Goal: Information Seeking & Learning: Learn about a topic

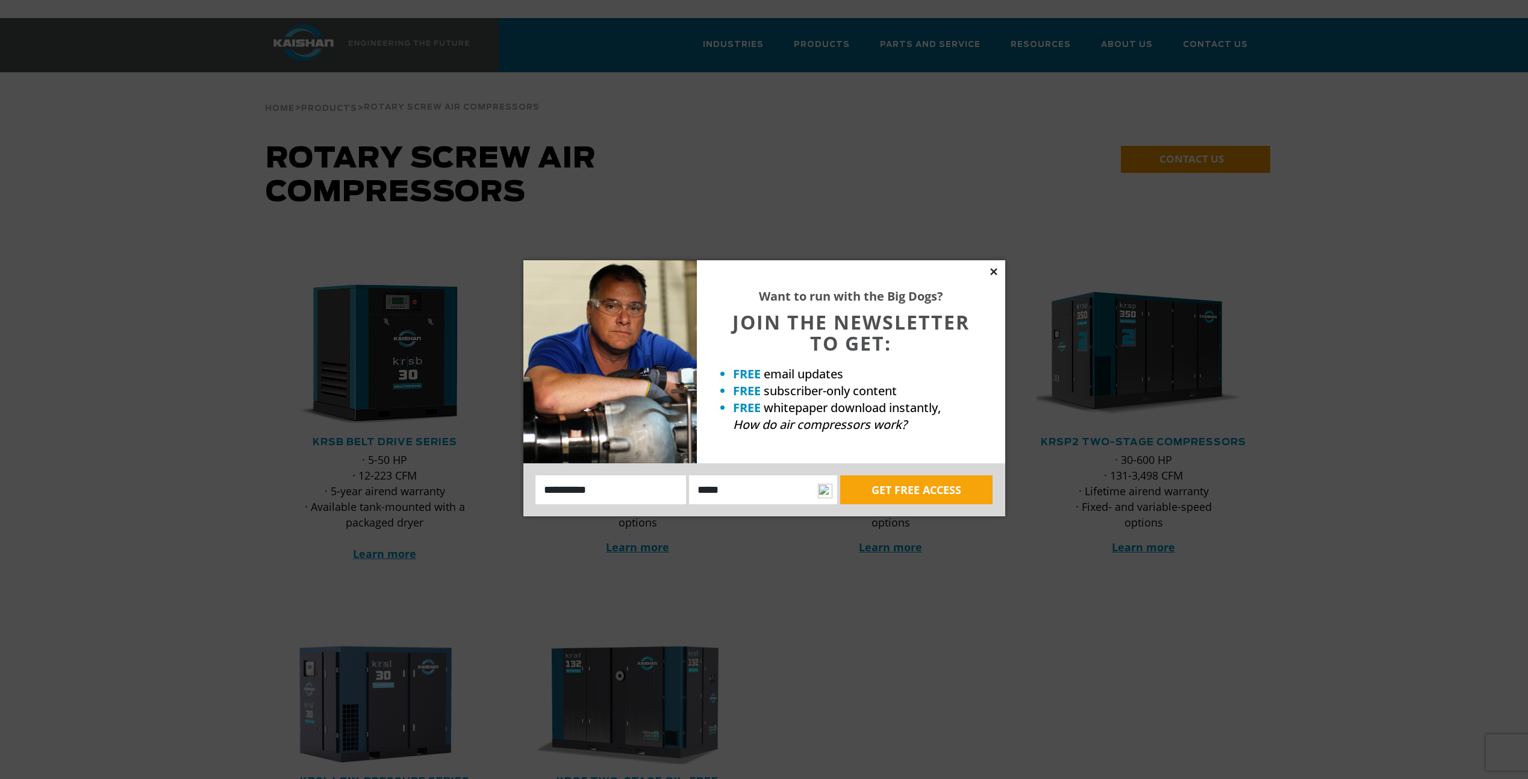
click at [995, 268] on icon at bounding box center [993, 271] width 11 height 11
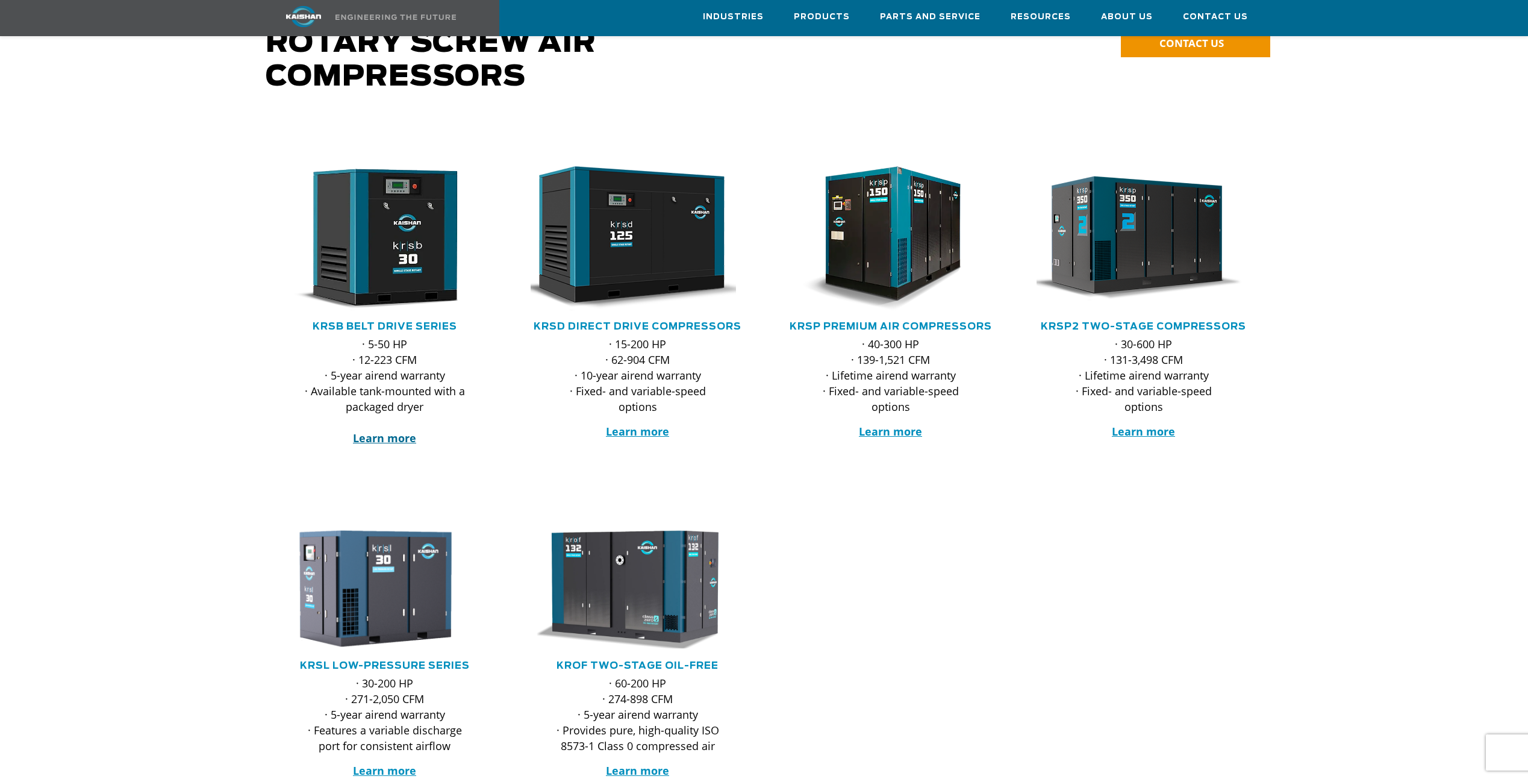
scroll to position [120, 0]
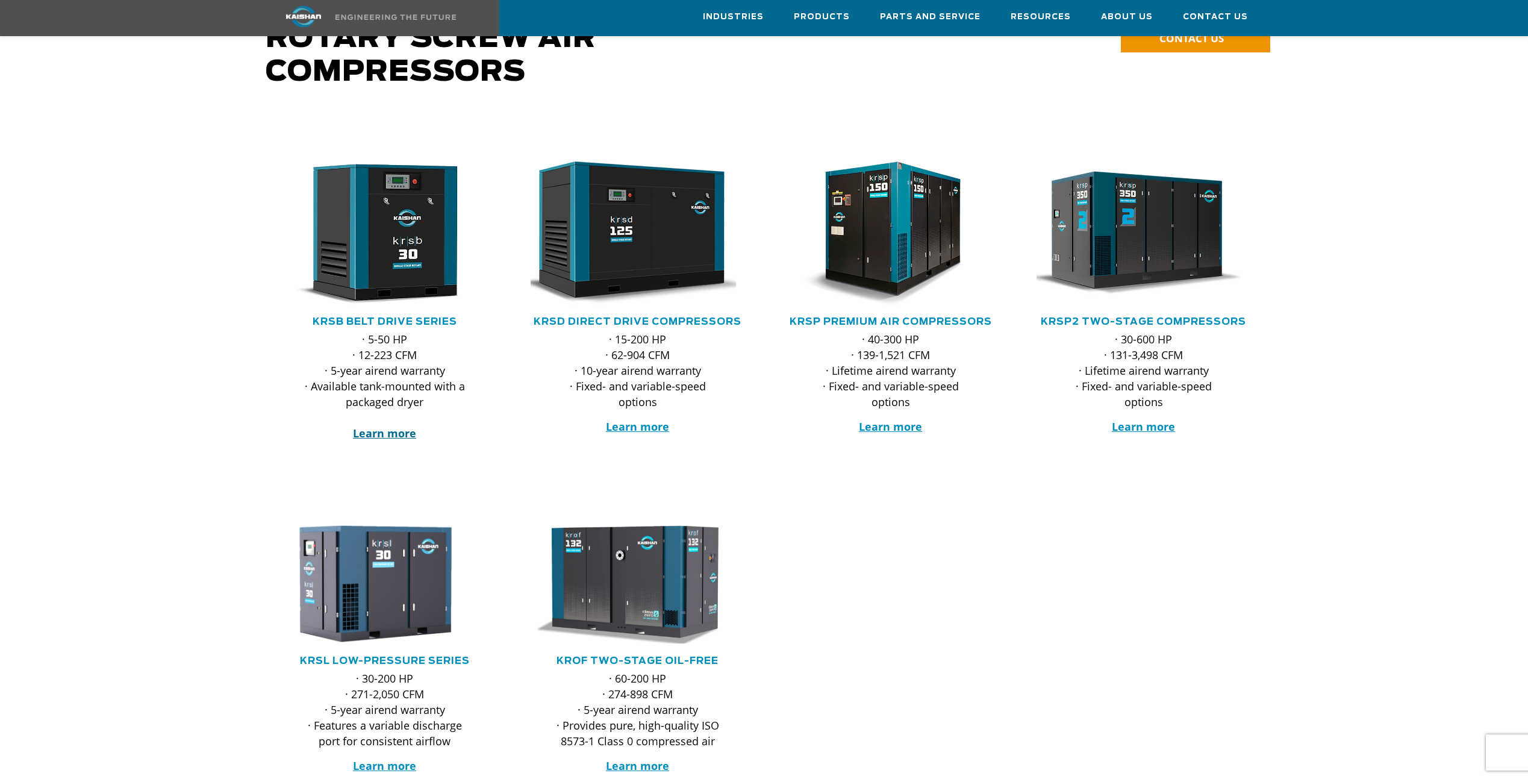
click at [387, 426] on strong "Learn more" at bounding box center [384, 433] width 63 height 14
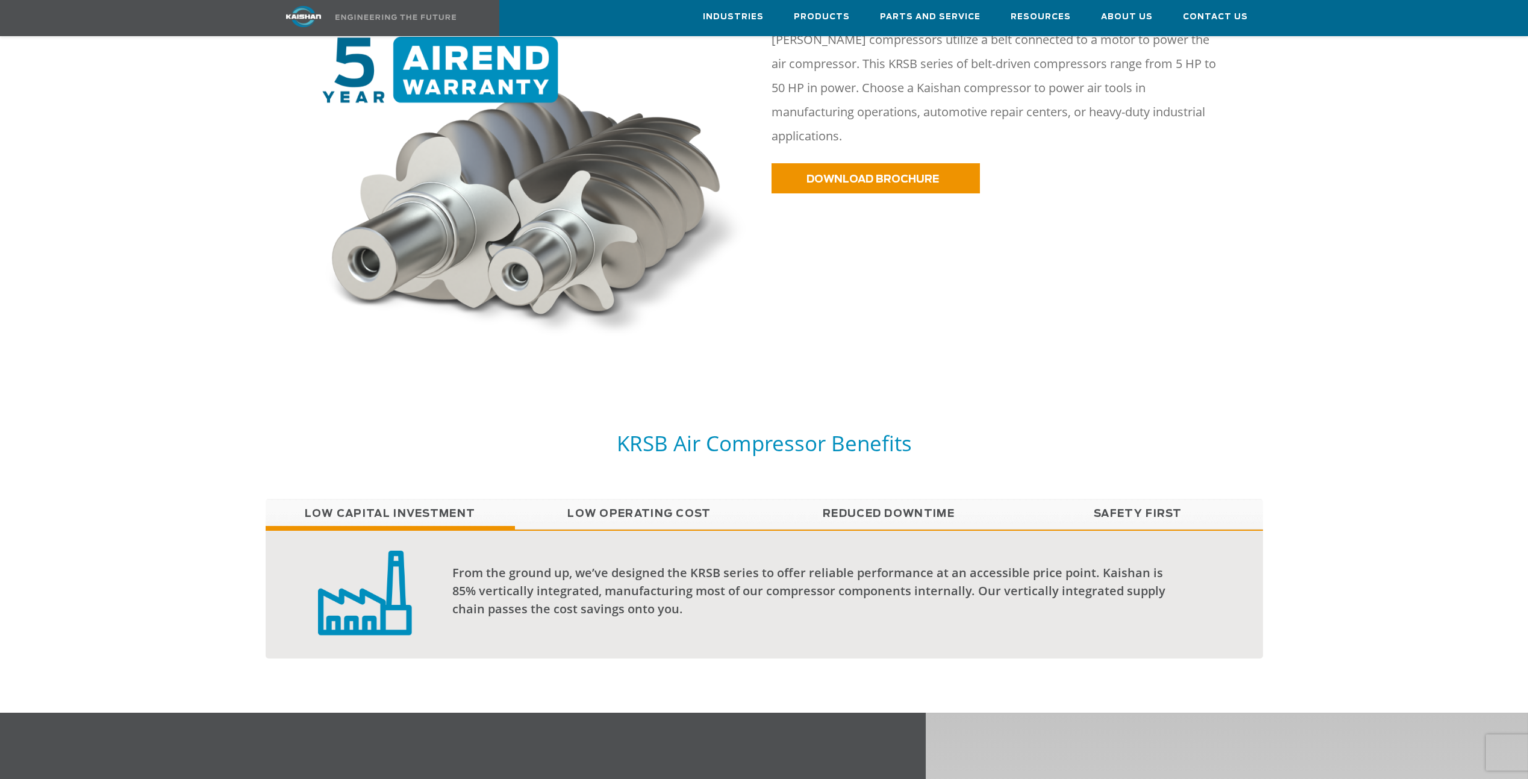
scroll to position [723, 0]
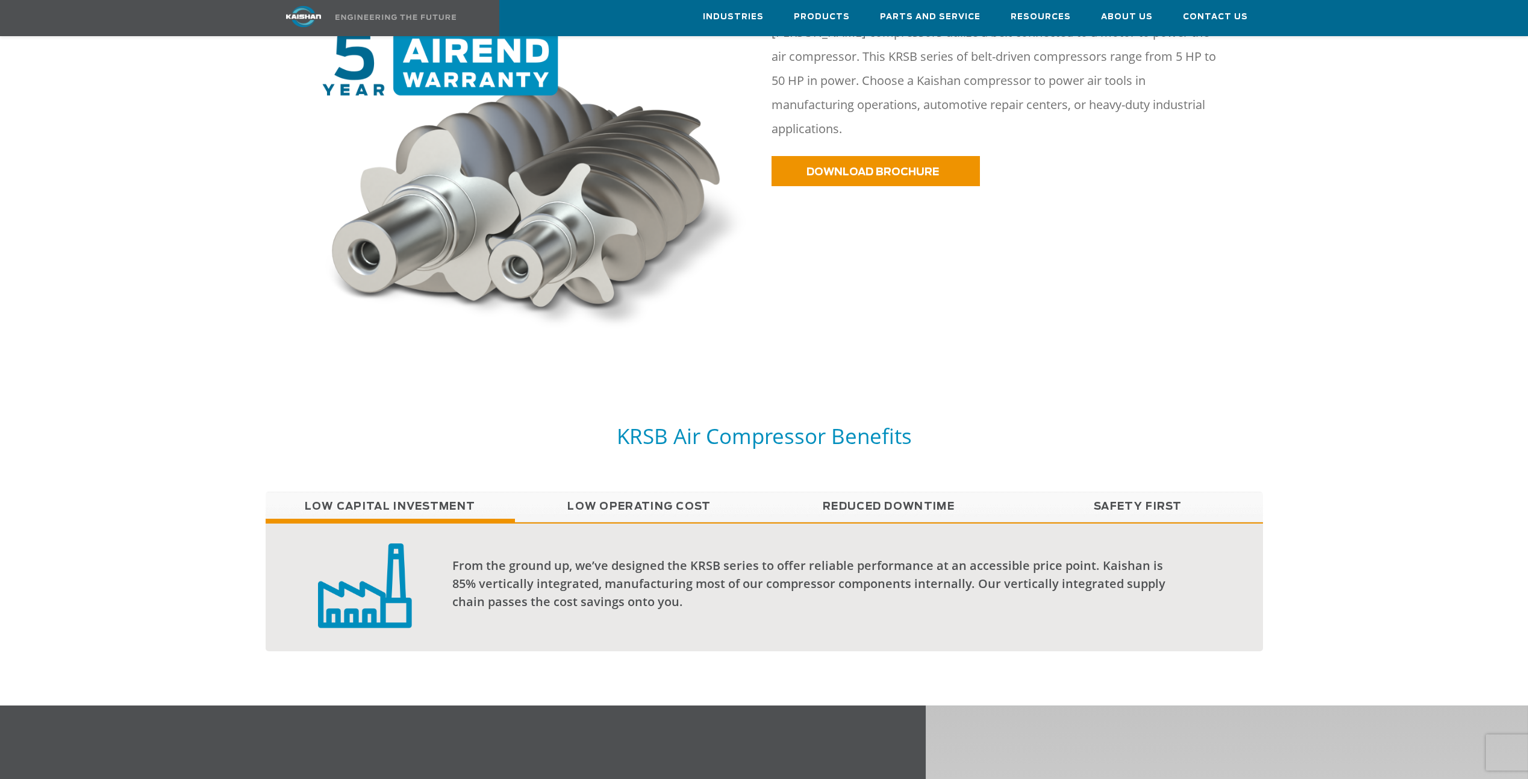
click at [643, 491] on link "Low Operating Cost" at bounding box center [639, 506] width 249 height 30
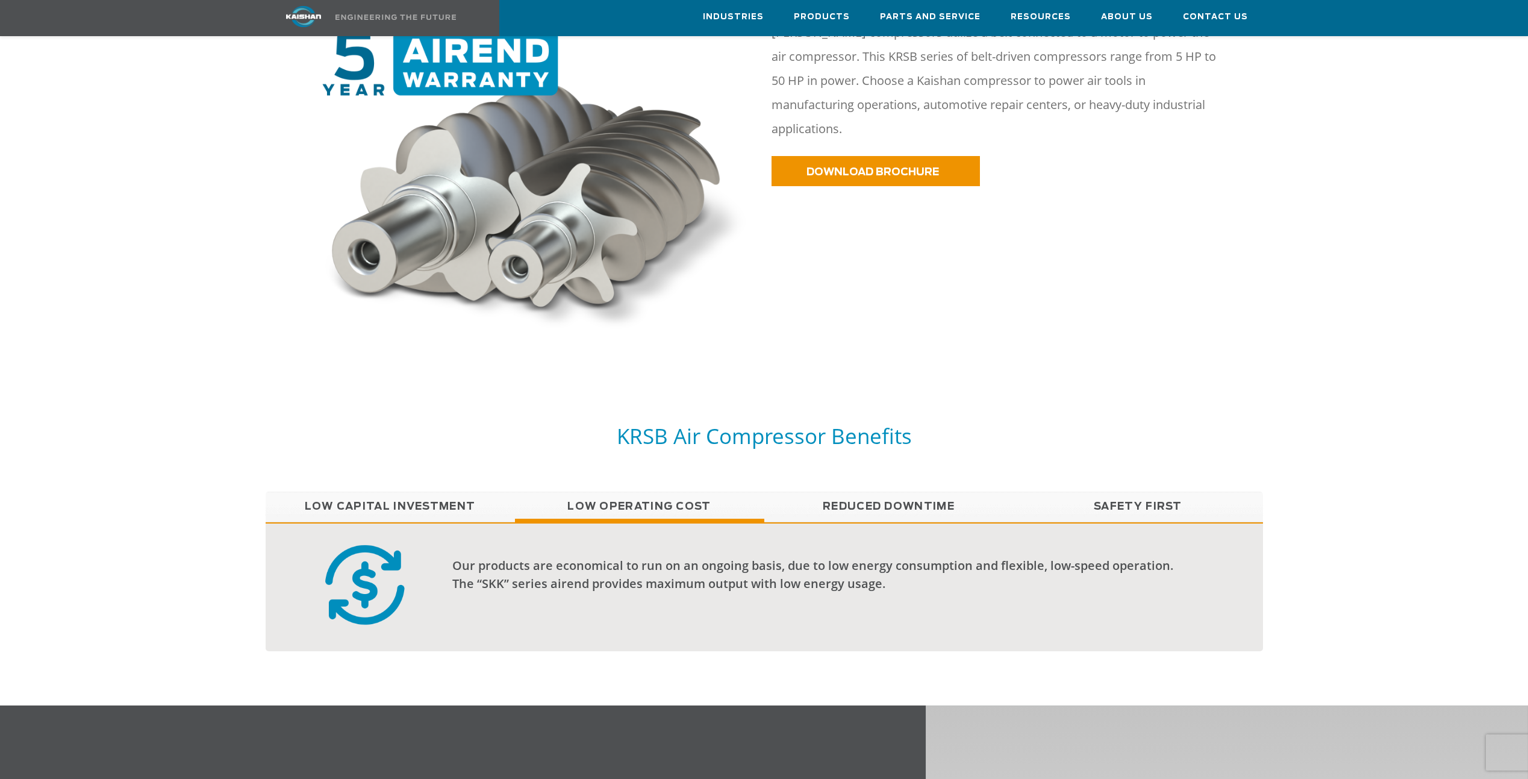
click at [936, 491] on link "Reduced Downtime" at bounding box center [888, 506] width 249 height 30
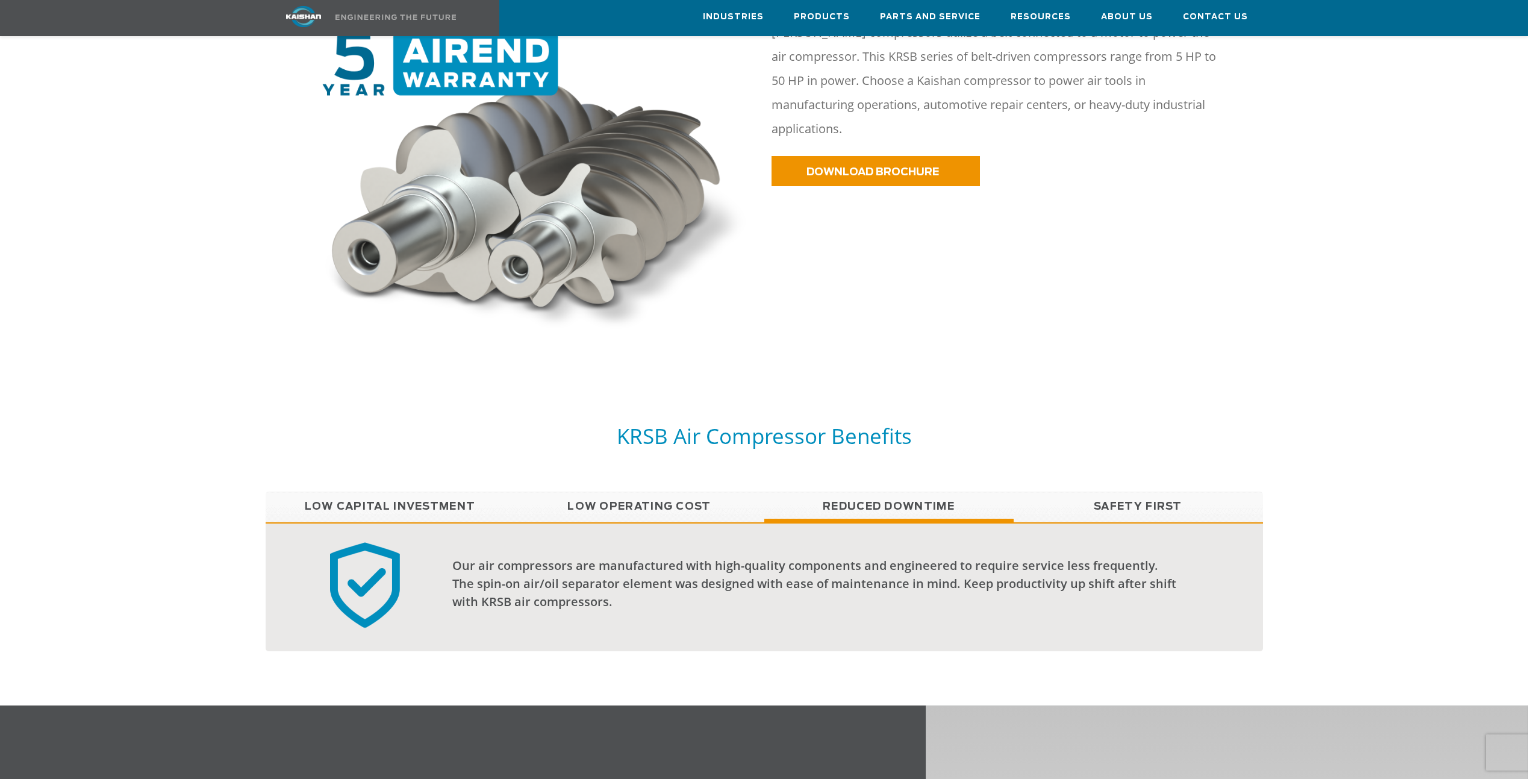
click at [1130, 491] on link "Safety First" at bounding box center [1138, 506] width 249 height 30
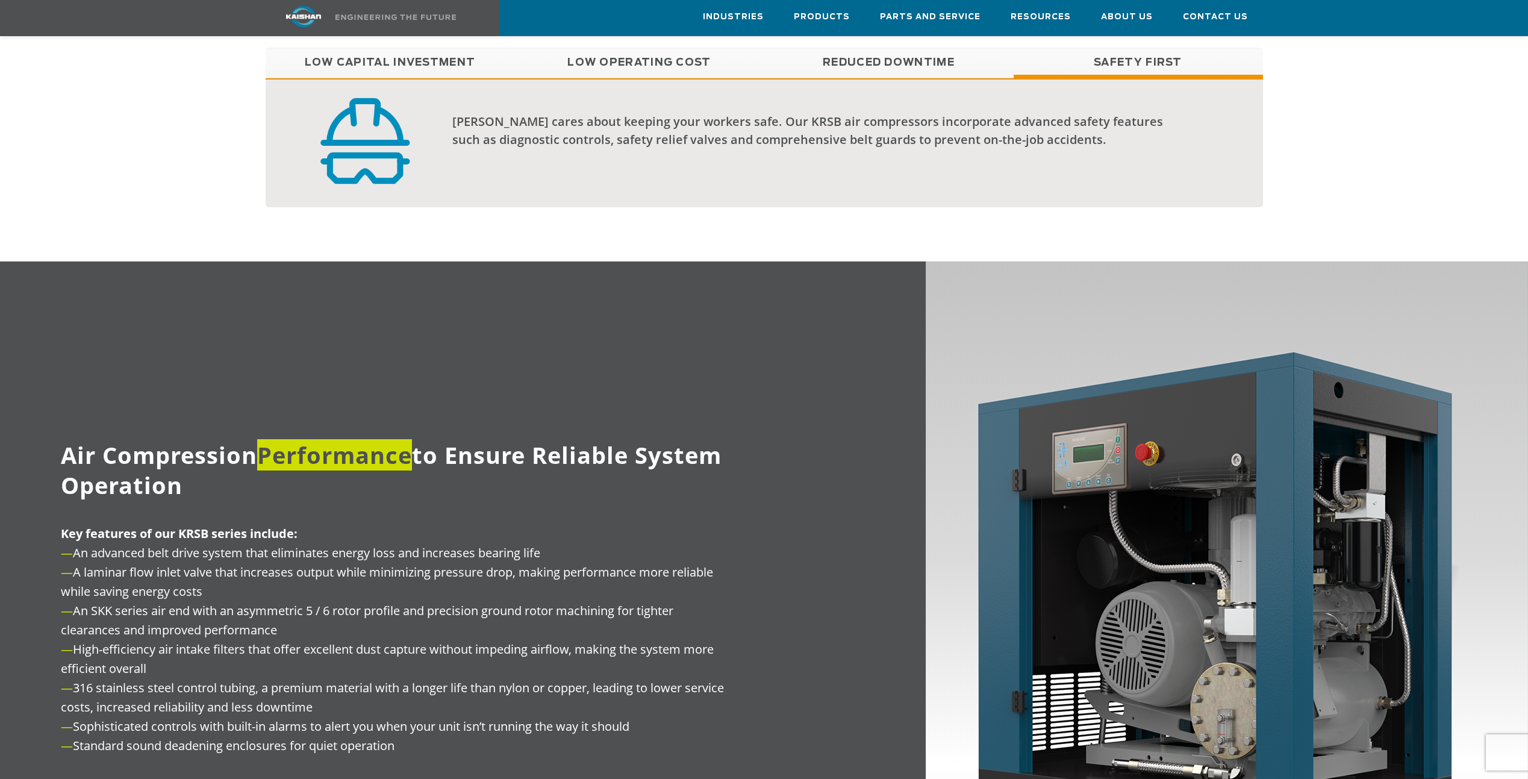
scroll to position [1159, 0]
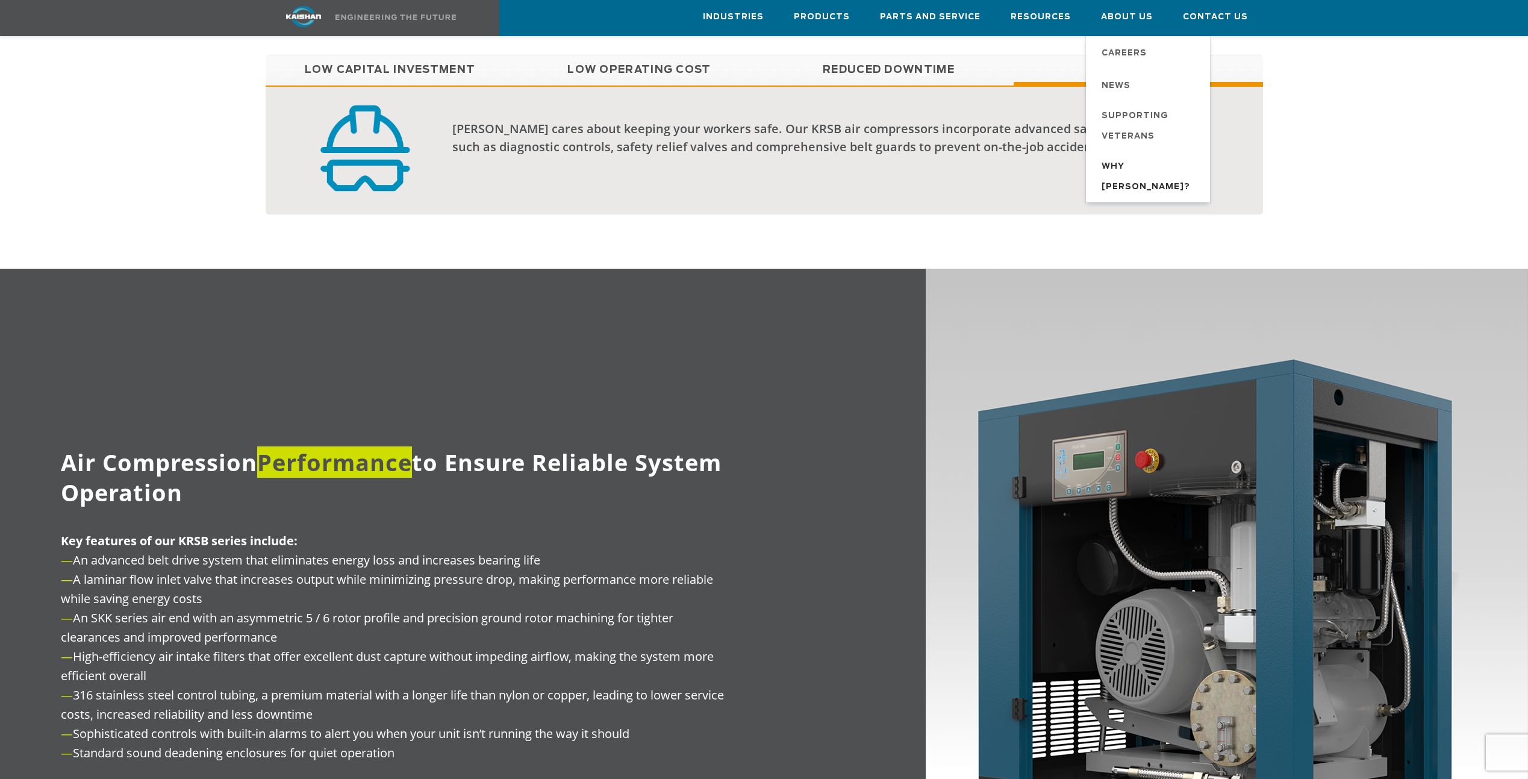
click at [1148, 167] on span "Why [PERSON_NAME]?" at bounding box center [1149, 177] width 96 height 41
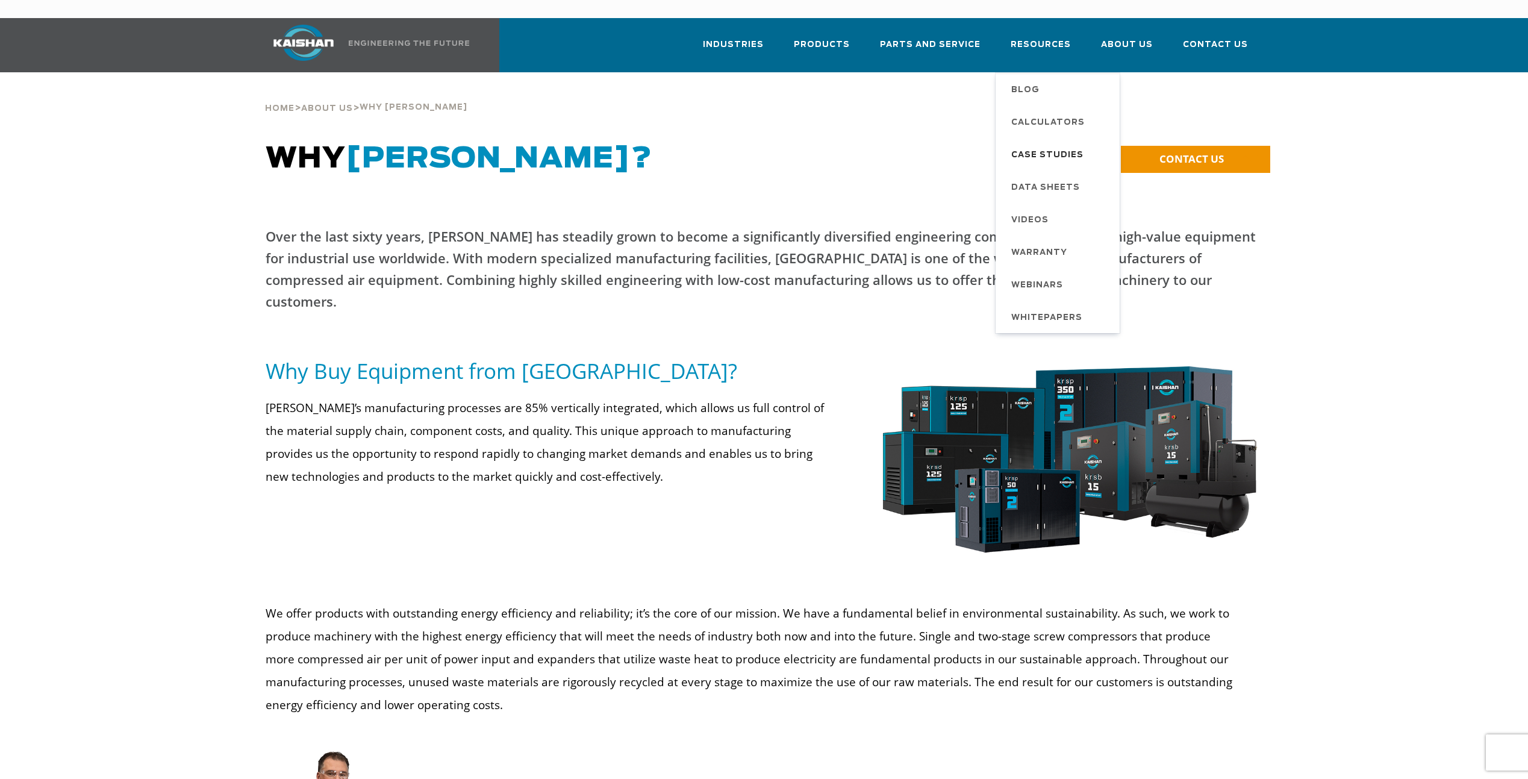
click at [1049, 145] on span "Case Studies" at bounding box center [1047, 155] width 72 height 20
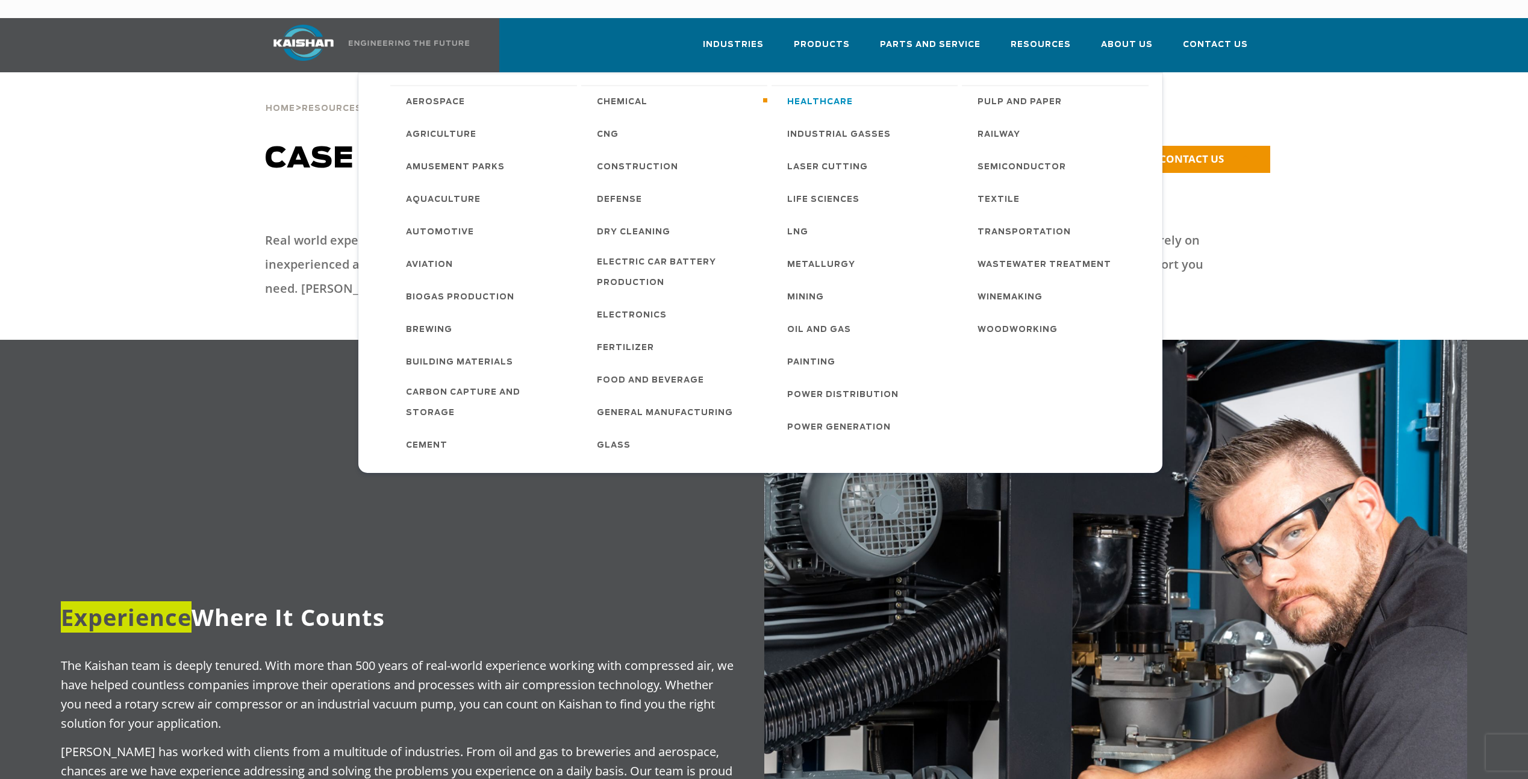
click at [808, 92] on span "Healthcare" at bounding box center [820, 102] width 66 height 20
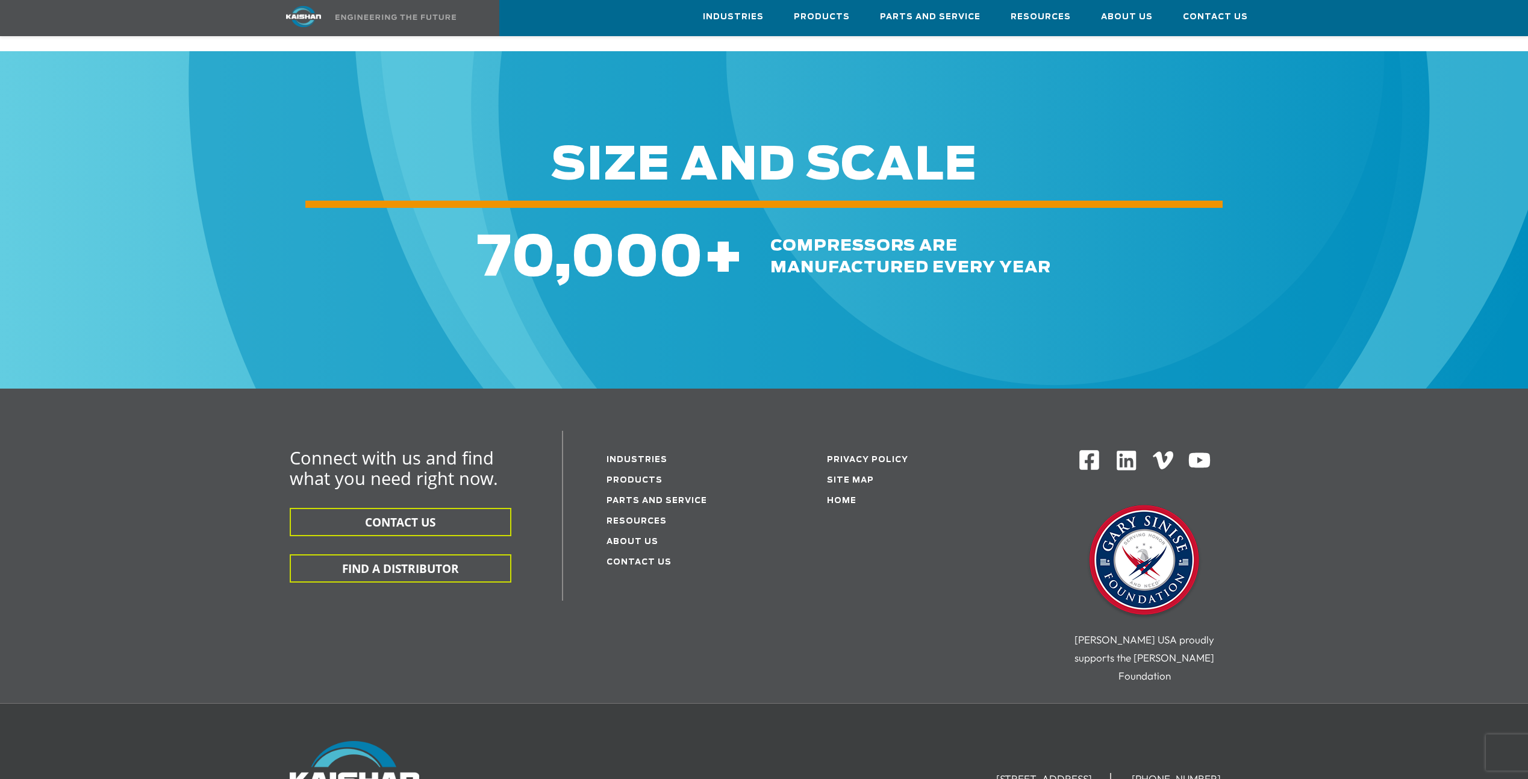
scroll to position [2153, 0]
